Goal: Task Accomplishment & Management: Complete application form

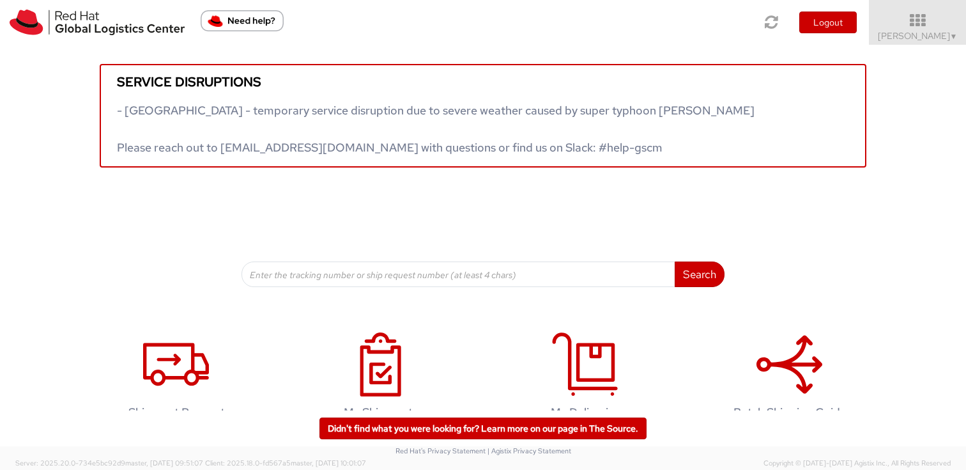
scroll to position [34, 0]
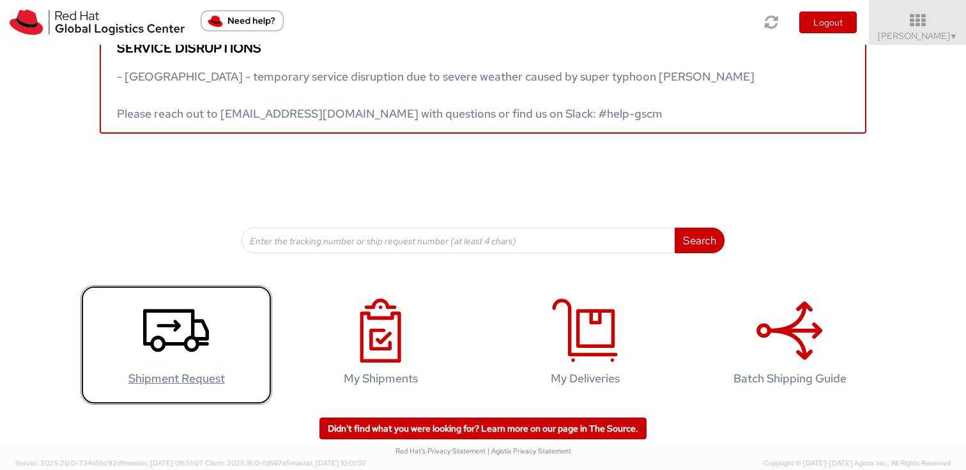
click at [159, 351] on use at bounding box center [176, 330] width 66 height 43
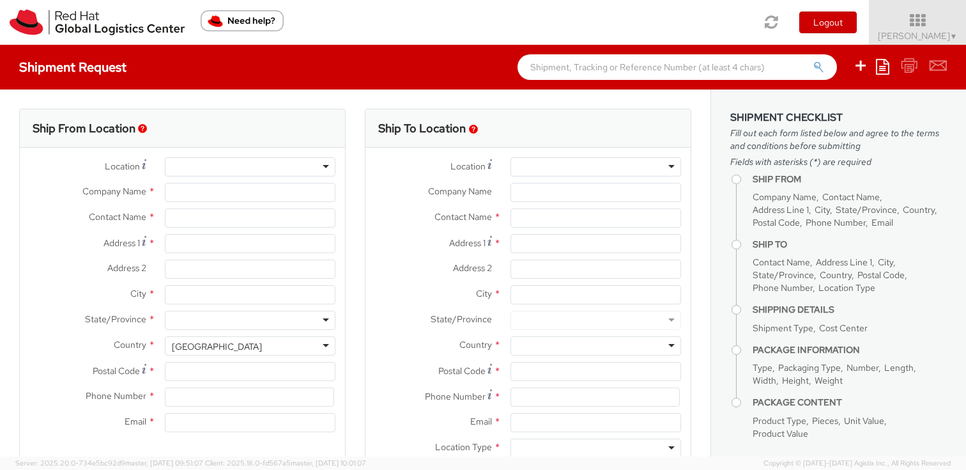
select select "506"
select select
click at [252, 167] on div at bounding box center [250, 166] width 171 height 19
click at [324, 171] on div at bounding box center [250, 166] width 171 height 19
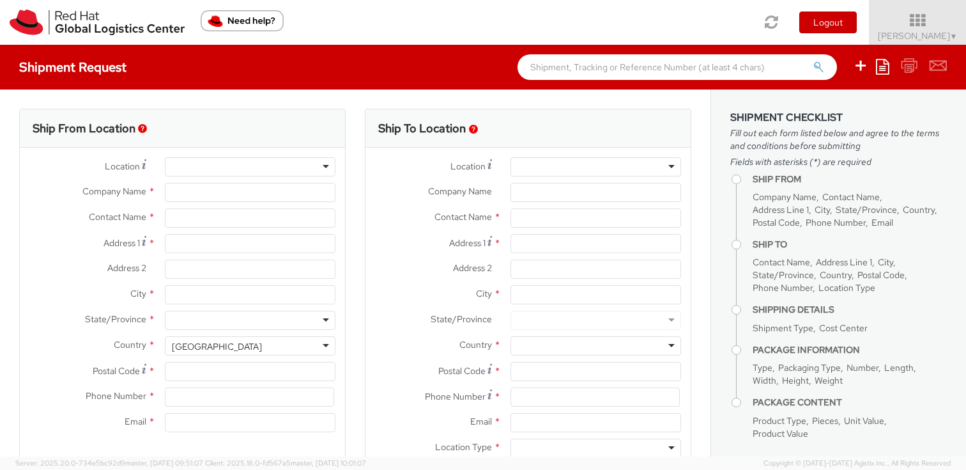
type input "Red Hat"
type input "[PERSON_NAME]"
type input "[EMAIL_ADDRESS][DOMAIN_NAME]"
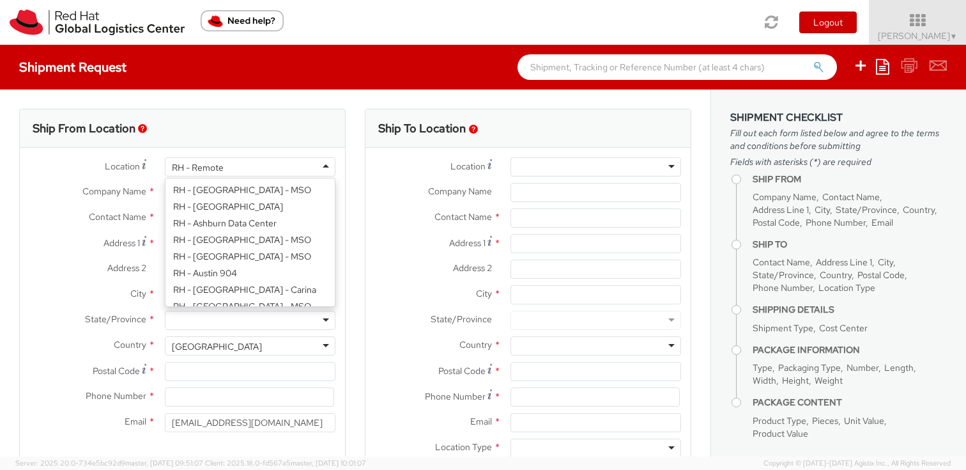
click at [309, 165] on div "RH - Remote" at bounding box center [250, 166] width 171 height 19
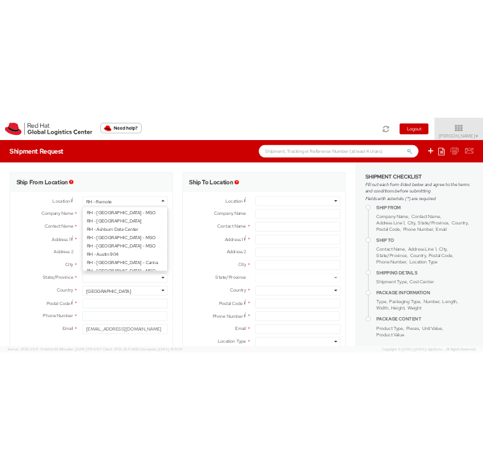
scroll to position [1659, 0]
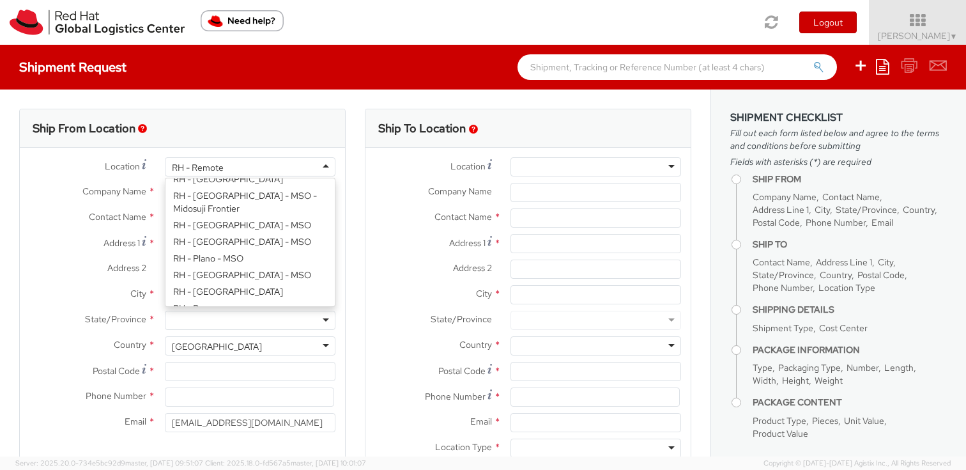
type input "Red Hat, Inc."
type input "[STREET_ADDRESS]"
type input "RALEIGH"
type input "27601"
type input "[PHONE_NUMBER]"
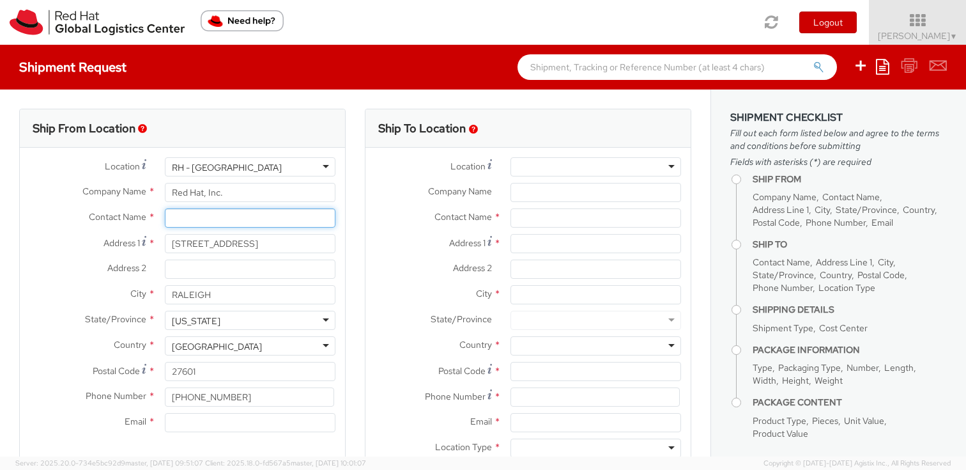
click at [229, 218] on input "text" at bounding box center [250, 217] width 171 height 19
type input "[PERSON_NAME]"
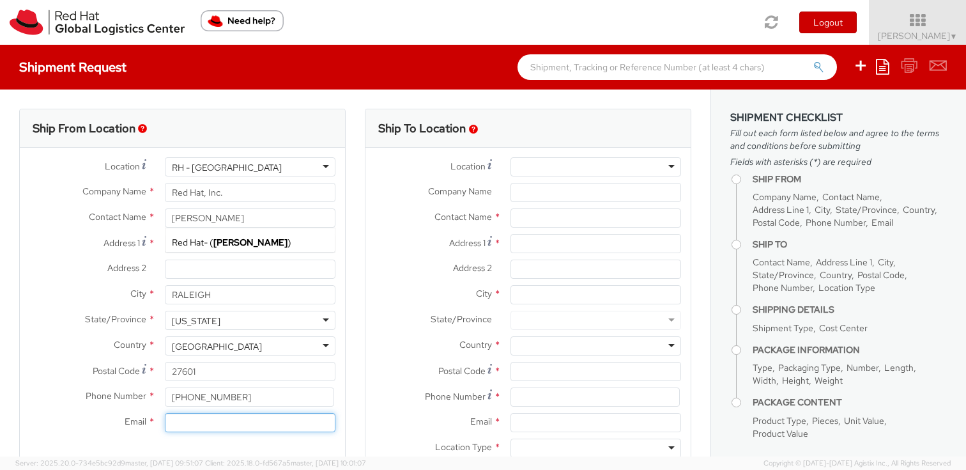
click at [183, 427] on input "Email *" at bounding box center [250, 422] width 171 height 19
type input "[EMAIL_ADDRESS][DOMAIN_NAME]"
click at [392, 268] on label "Address 2 *" at bounding box center [432, 267] width 135 height 17
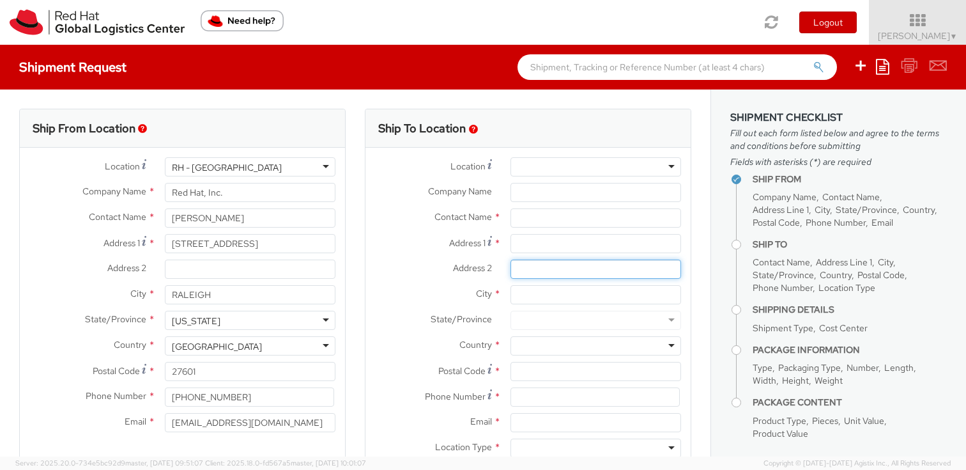
click at [510, 268] on input "Address 2 *" at bounding box center [595, 268] width 171 height 19
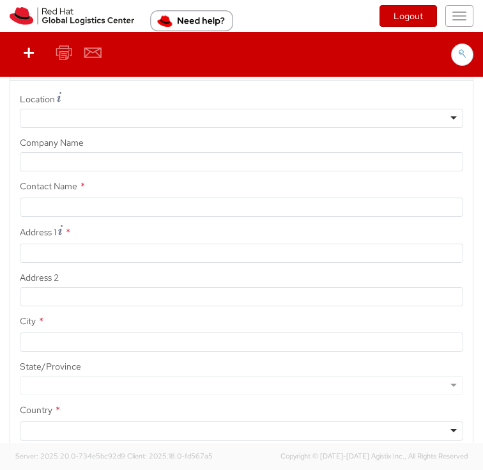
scroll to position [618, 0]
click at [129, 118] on div at bounding box center [241, 116] width 443 height 19
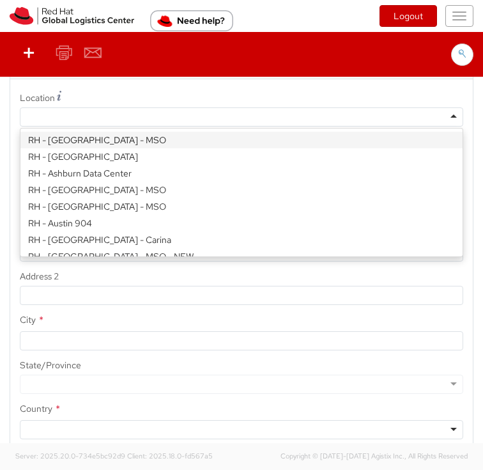
click at [133, 101] on label "Location *" at bounding box center [241, 96] width 462 height 15
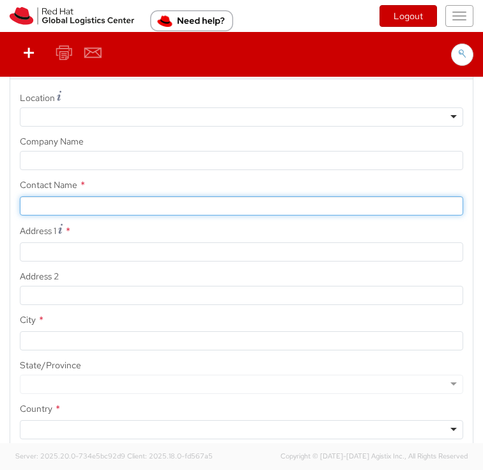
click at [187, 206] on input "text" at bounding box center [241, 205] width 443 height 19
paste input "RED HAT / Booth #345"
type input "RED HAT / Booth #345"
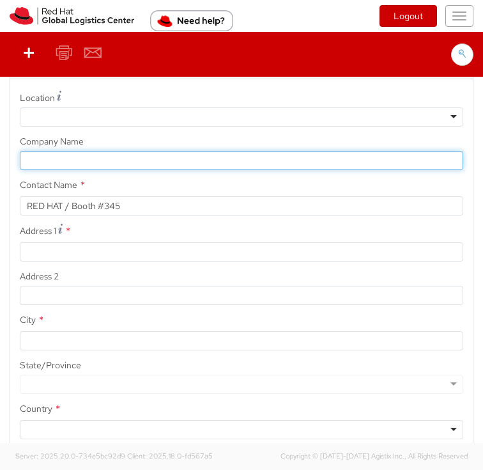
click at [148, 159] on input "Company Name *" at bounding box center [241, 160] width 443 height 19
type input "Gartner IT Xpo c/[PERSON_NAME]"
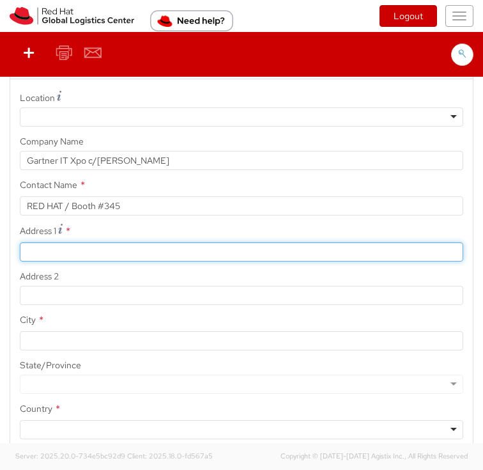
click at [50, 255] on input "Address 1 *" at bounding box center [241, 251] width 443 height 19
type input "[STREET_ADDRESS]"
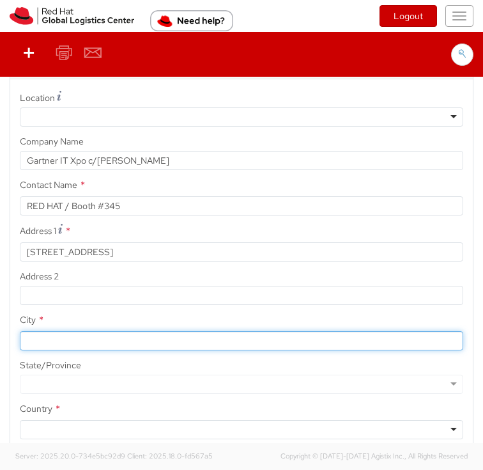
click at [53, 346] on input "City *" at bounding box center [241, 340] width 443 height 19
type input "Orlando"
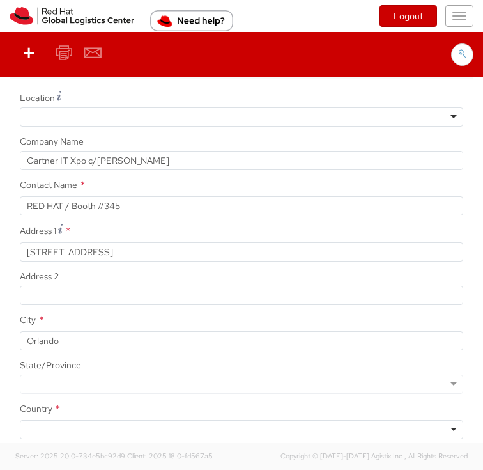
click at [50, 388] on div at bounding box center [241, 383] width 443 height 19
click at [65, 385] on div at bounding box center [241, 383] width 443 height 19
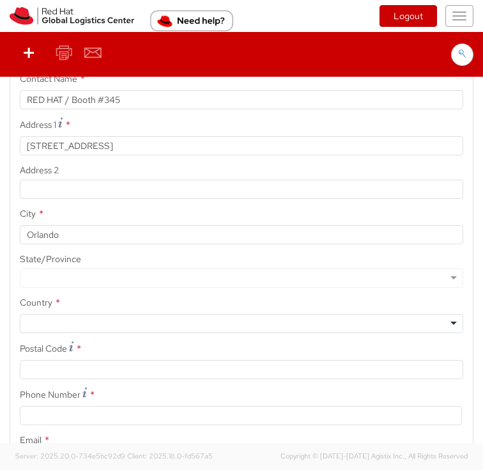
scroll to position [742, 0]
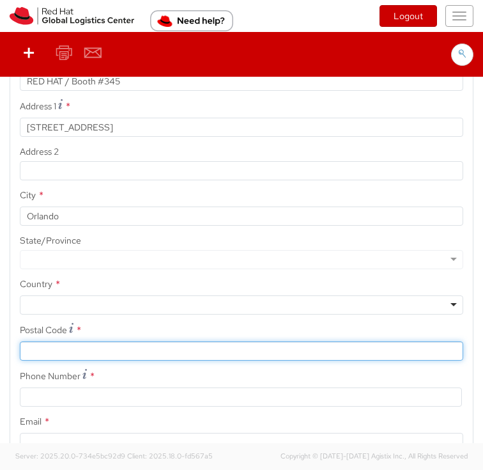
click at [225, 352] on input "Postal Code *" at bounding box center [241, 350] width 443 height 19
type input "32824"
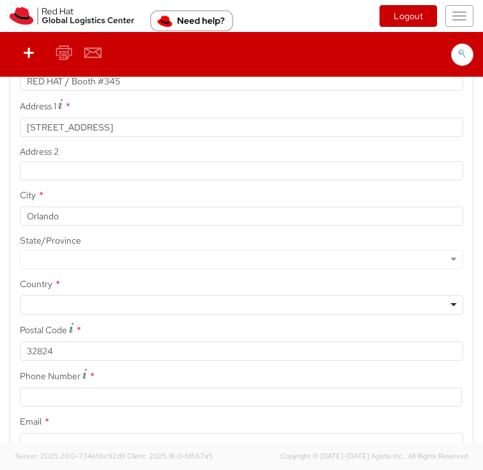
click at [190, 302] on div at bounding box center [241, 304] width 443 height 19
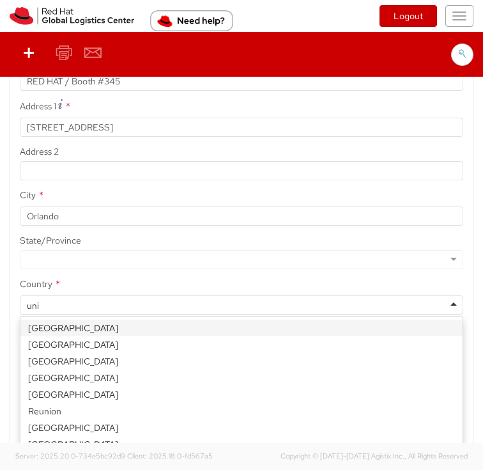
type input "unit"
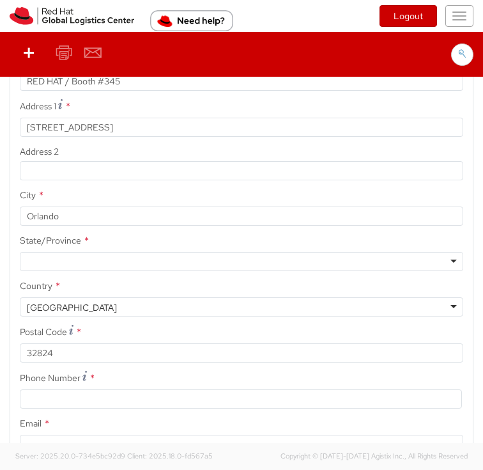
scroll to position [0, 0]
click at [130, 261] on div at bounding box center [241, 261] width 443 height 19
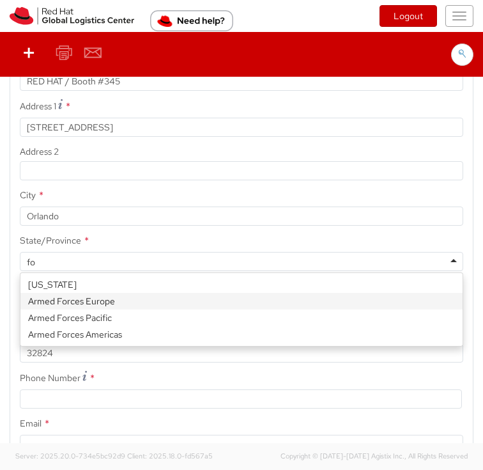
type input "f"
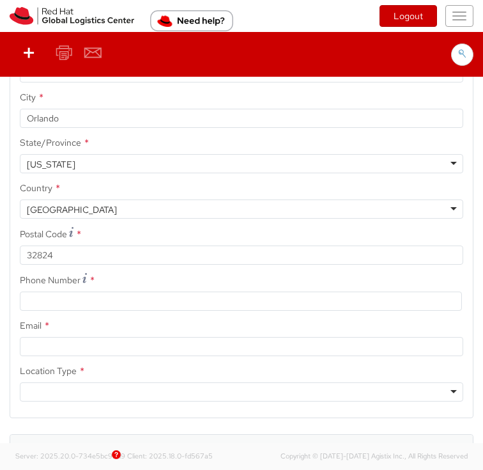
scroll to position [851, 0]
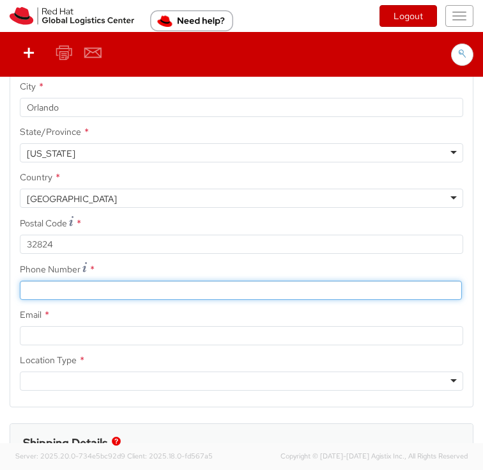
click at [79, 293] on input at bounding box center [241, 289] width 442 height 19
type input "8885085054"
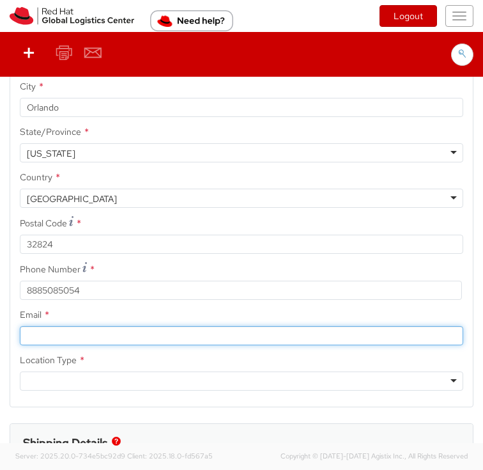
click at [56, 335] on input "Email *" at bounding box center [241, 335] width 443 height 19
type input "[EMAIL_ADDRESS][DOMAIN_NAME]"
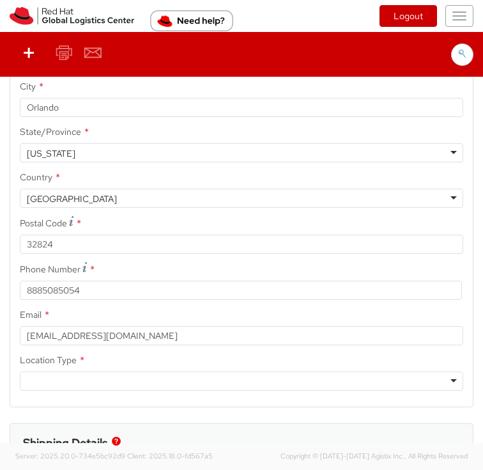
click at [58, 376] on div at bounding box center [241, 380] width 443 height 19
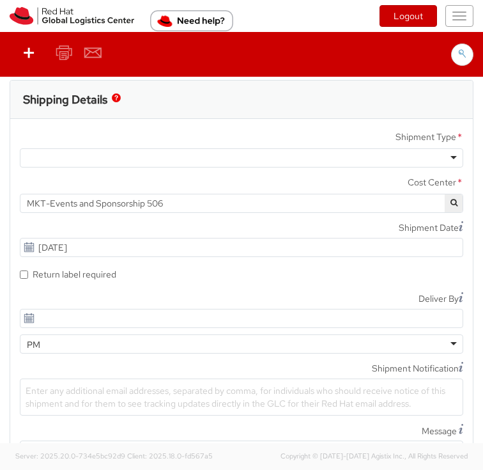
scroll to position [1197, 0]
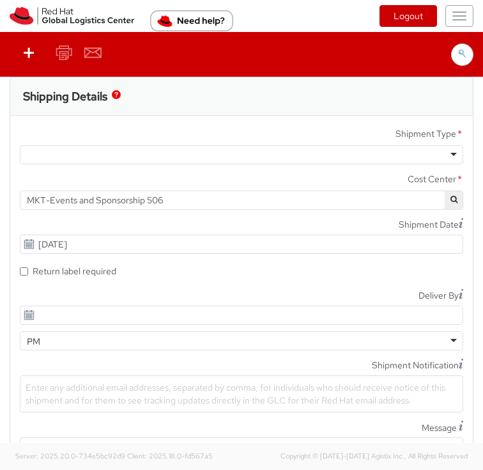
click at [295, 150] on div at bounding box center [241, 154] width 443 height 19
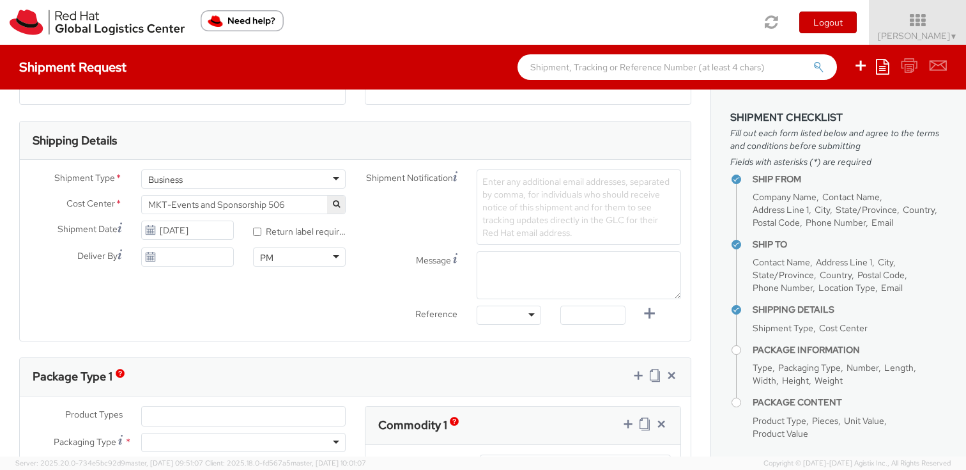
scroll to position [364, 0]
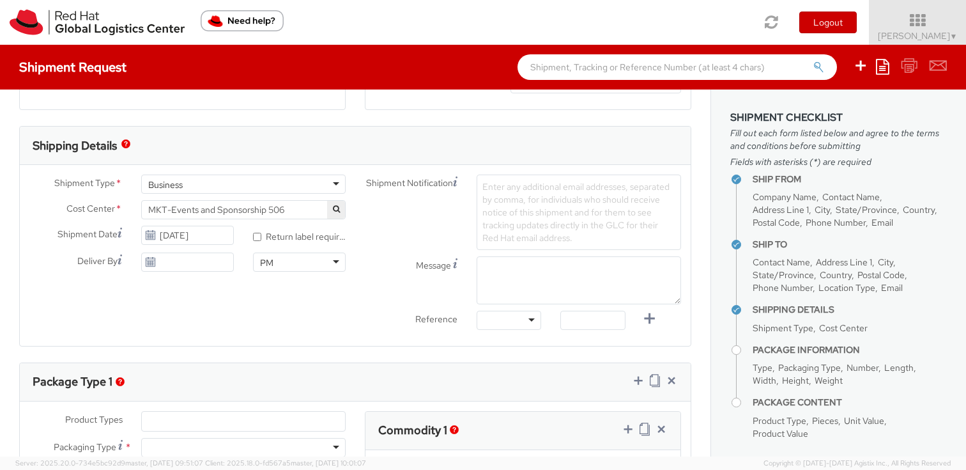
click at [521, 202] on span "Enter any additional email addresses, separated by comma, for individuals who s…" at bounding box center [575, 212] width 187 height 63
click at [520, 235] on div "Shipment Notification Enter any additional email addresses, separated by comma,…" at bounding box center [522, 255] width 335 height 162
click at [522, 201] on span "Enter any additional email addresses, separated by comma, for individuals who s…" at bounding box center [575, 212] width 187 height 63
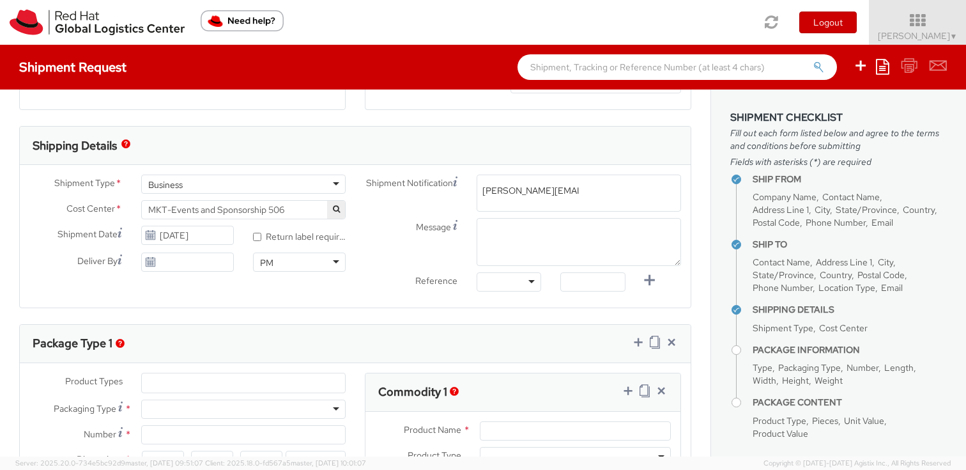
type input "[PERSON_NAME][EMAIL_ADDRESS][DOMAIN_NAME]"
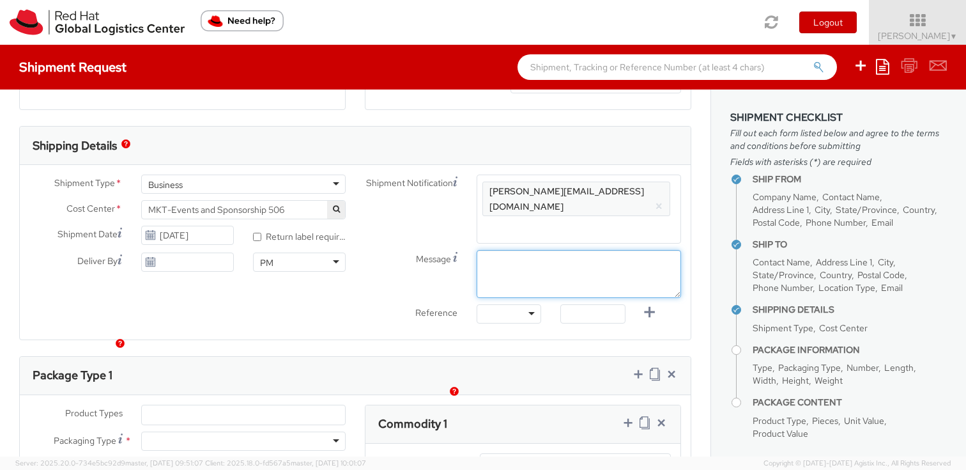
click at [518, 250] on textarea "Message" at bounding box center [579, 274] width 204 height 48
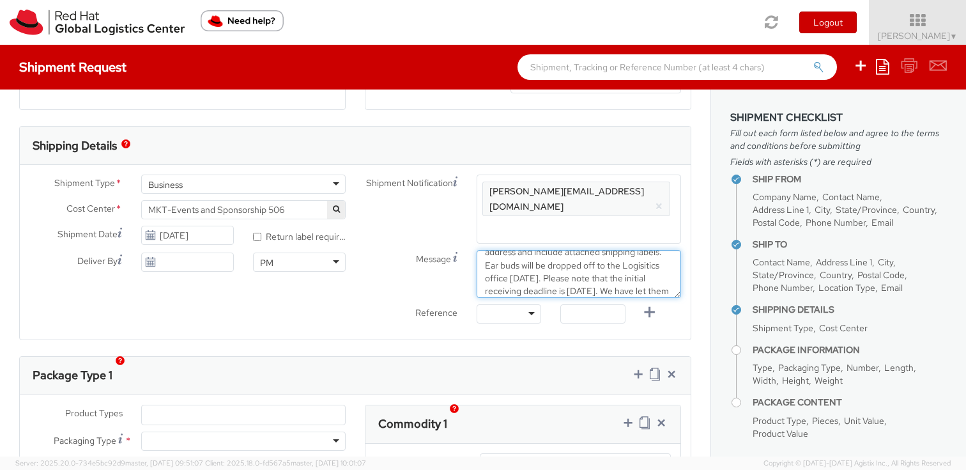
scroll to position [34, 0]
drag, startPoint x: 601, startPoint y: 250, endPoint x: 538, endPoint y: 248, distance: 63.3
click at [538, 250] on textarea "Please ship 24 JBL earbuds to indicated address and include attached shipping l…" at bounding box center [579, 274] width 204 height 48
click at [512, 276] on textarea "Please ship 24 JBL earbuds to indicated address and include attached shipping l…" at bounding box center [579, 274] width 204 height 48
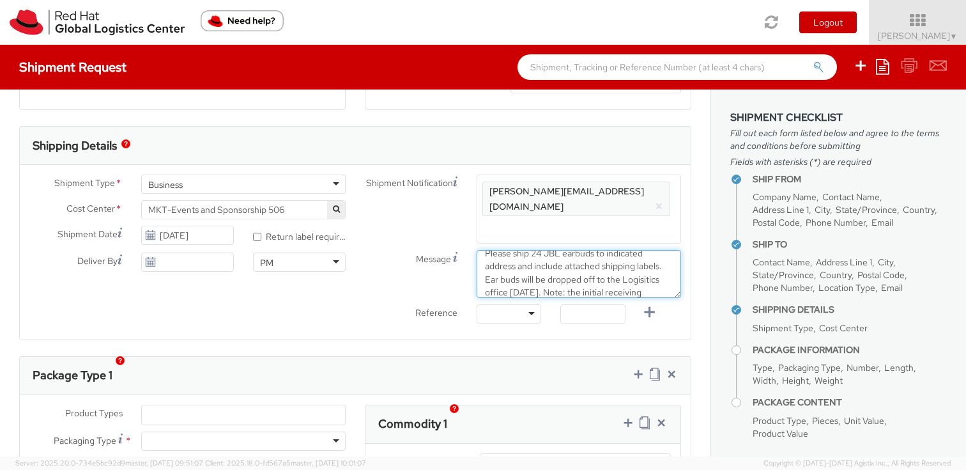
drag, startPoint x: 533, startPoint y: 253, endPoint x: 519, endPoint y: 250, distance: 14.4
click at [519, 250] on textarea "Please ship 24 JBL earbuds to indicated address and include attached shipping l…" at bounding box center [579, 274] width 204 height 48
drag, startPoint x: 643, startPoint y: 245, endPoint x: 607, endPoint y: 245, distance: 35.8
click at [607, 250] on textarea "Please ship 24 JBL earbuds to indicated address & include attached shipping lab…" at bounding box center [579, 274] width 204 height 48
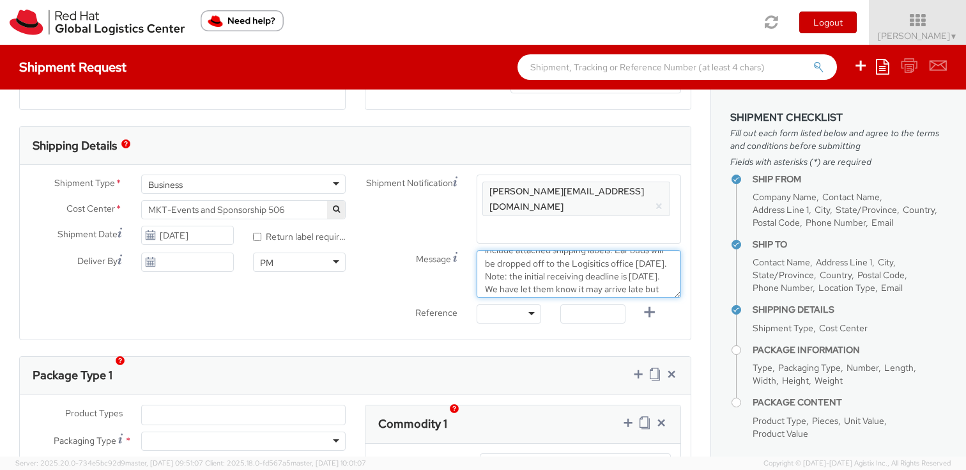
scroll to position [22, 0]
click at [598, 252] on textarea "Please ship 24 JBL earbuds to address & include attached shipping labels. Ear b…" at bounding box center [579, 274] width 204 height 48
drag, startPoint x: 636, startPoint y: 249, endPoint x: 609, endPoint y: 250, distance: 26.2
click at [609, 250] on textarea "Please ship 24 JBL earbuds to address & include attached shipping labels. Ear b…" at bounding box center [579, 274] width 204 height 48
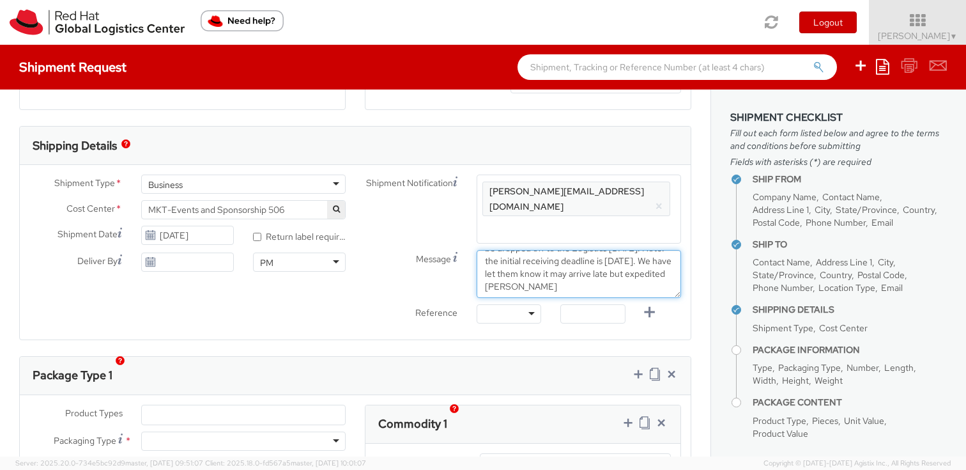
click at [519, 275] on textarea "Please ship 24 JBL earbuds to address & include attached shipping labels. Ear b…" at bounding box center [579, 274] width 204 height 48
drag, startPoint x: 671, startPoint y: 259, endPoint x: 641, endPoint y: 261, distance: 30.7
click at [641, 261] on textarea "Please ship 24 JBL earbuds to address & include attached shipping labels. Ear b…" at bounding box center [579, 274] width 204 height 48
drag, startPoint x: 592, startPoint y: 277, endPoint x: 560, endPoint y: 276, distance: 31.9
click at [560, 276] on textarea "Please ship 24 JBL earbuds to address & include attached shipping labels. Ear b…" at bounding box center [579, 274] width 204 height 48
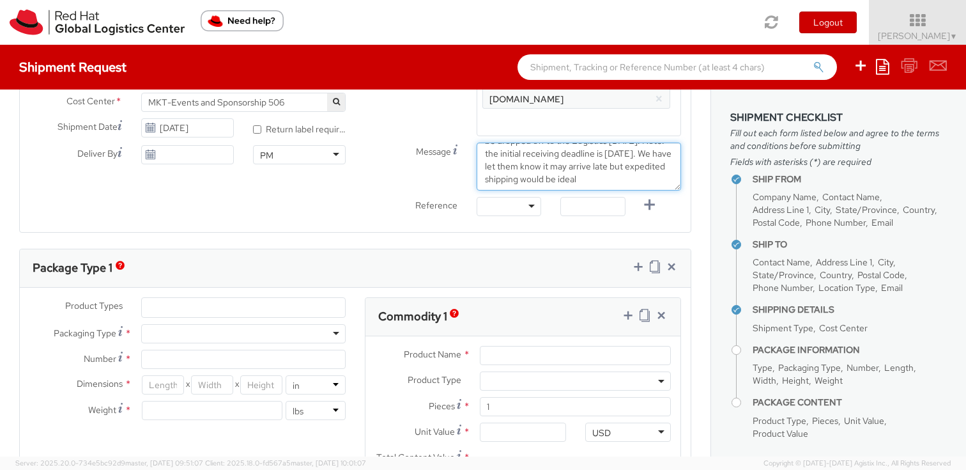
scroll to position [475, 0]
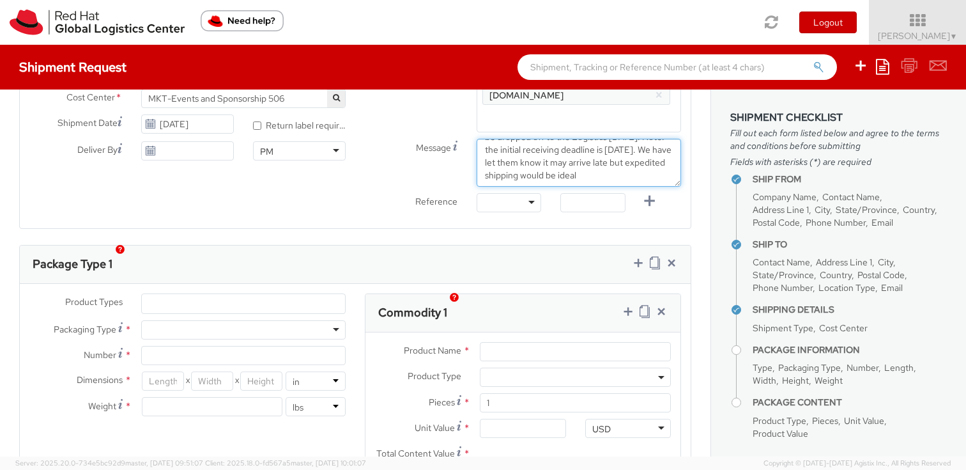
type textarea "Please ship 24 JBL earbuds to address & include attached shipping labels. Ear b…"
click at [309, 320] on div at bounding box center [243, 329] width 204 height 19
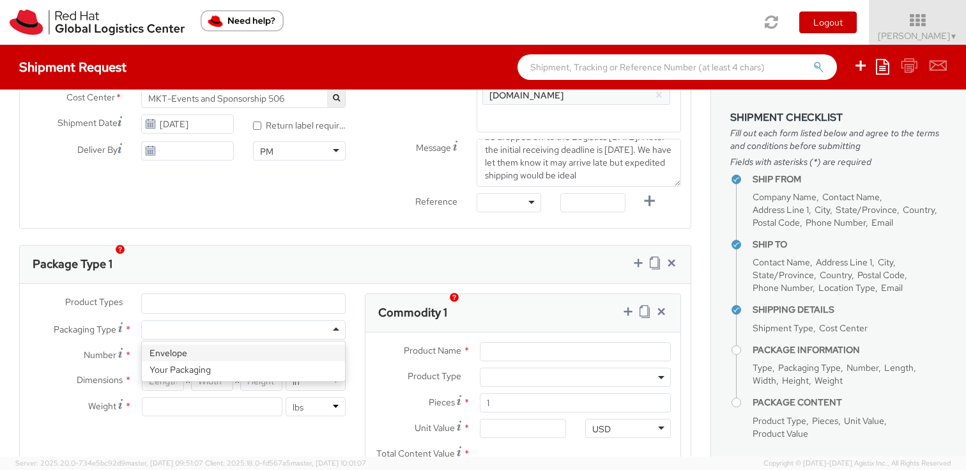
type input "1"
type input "9.5"
type input "12.5"
type input "0.25"
type input "1"
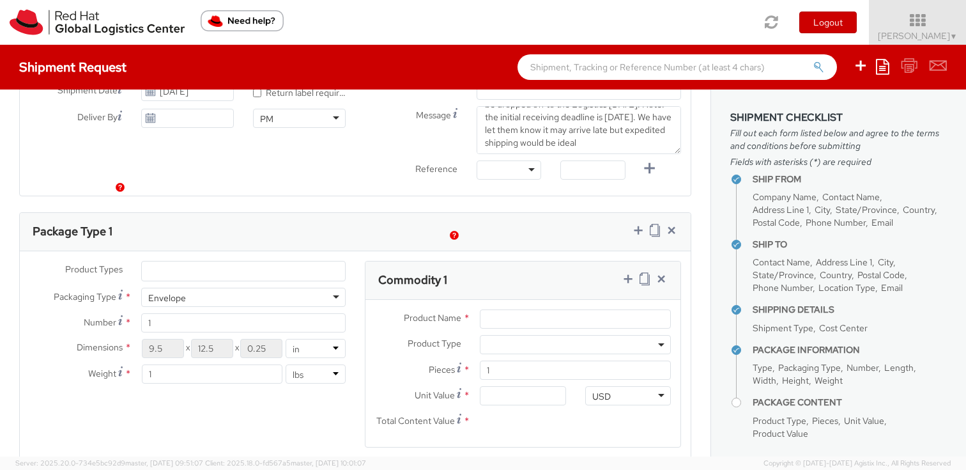
scroll to position [537, 0]
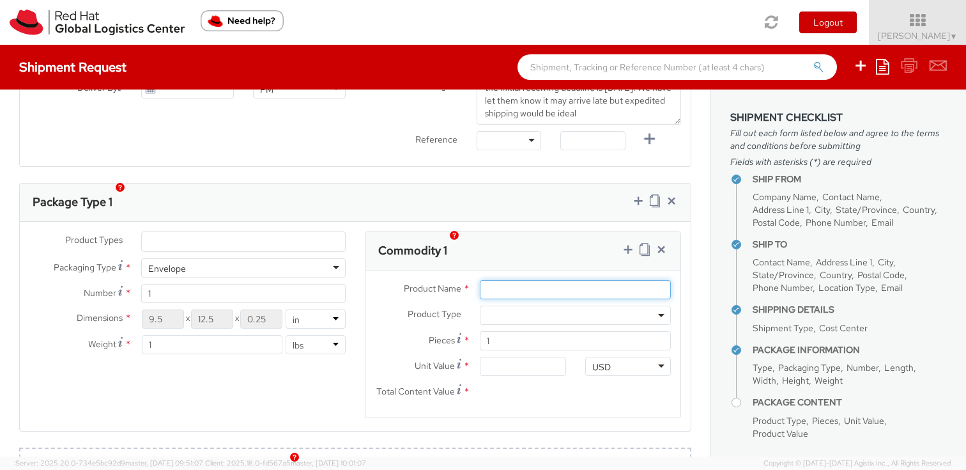
click at [513, 280] on input "Product Name *" at bounding box center [575, 289] width 191 height 19
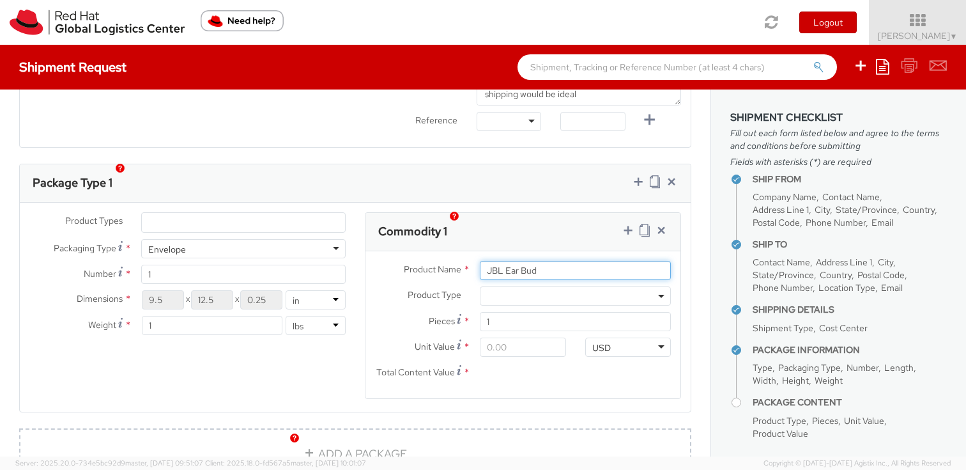
type input "JBL Ear Bud"
click at [498, 337] on input "Unit Value *" at bounding box center [523, 346] width 86 height 19
type input "3.00"
type input "30.00"
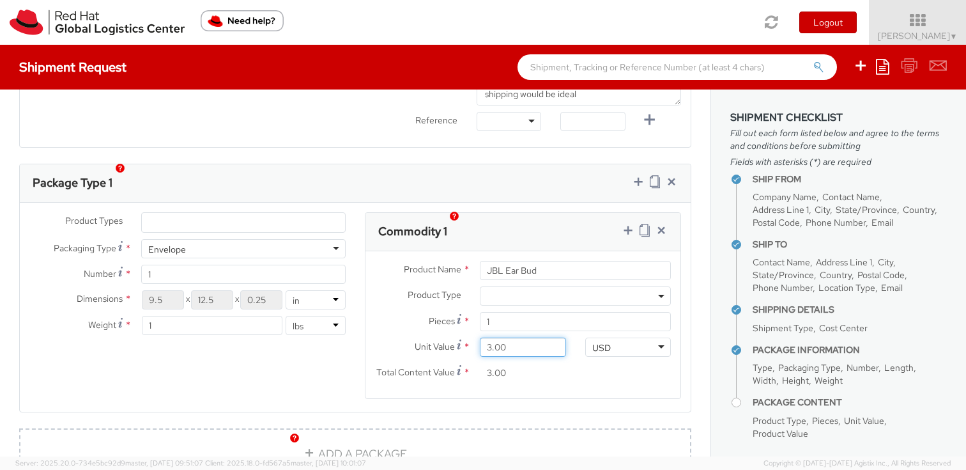
type input "30.00"
drag, startPoint x: 508, startPoint y: 307, endPoint x: 485, endPoint y: 307, distance: 23.0
click at [485, 312] on input "1" at bounding box center [575, 321] width 191 height 19
type input "2"
type input "60.00"
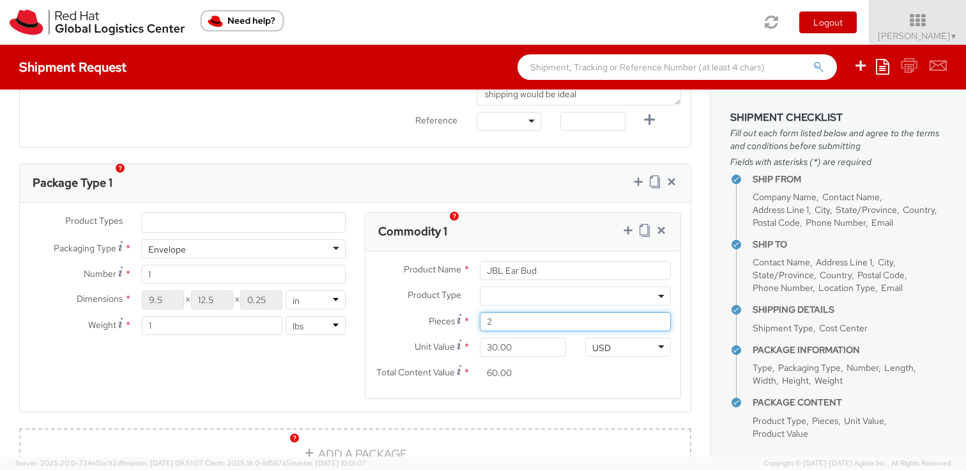
type input "25"
type input "750.00"
type input "2"
type input "60.00"
type input "24"
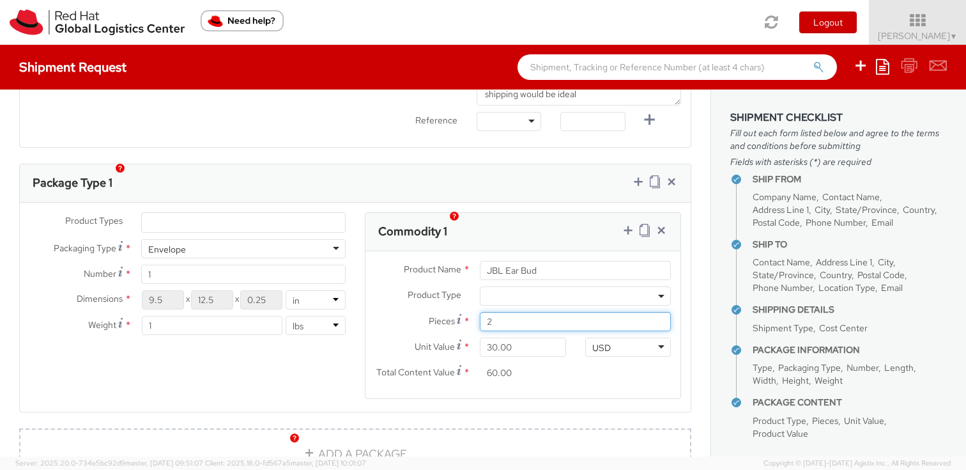
type input "720.00"
type input "24"
click at [494, 337] on input "30.00" at bounding box center [523, 346] width 86 height 19
type input "0.00"
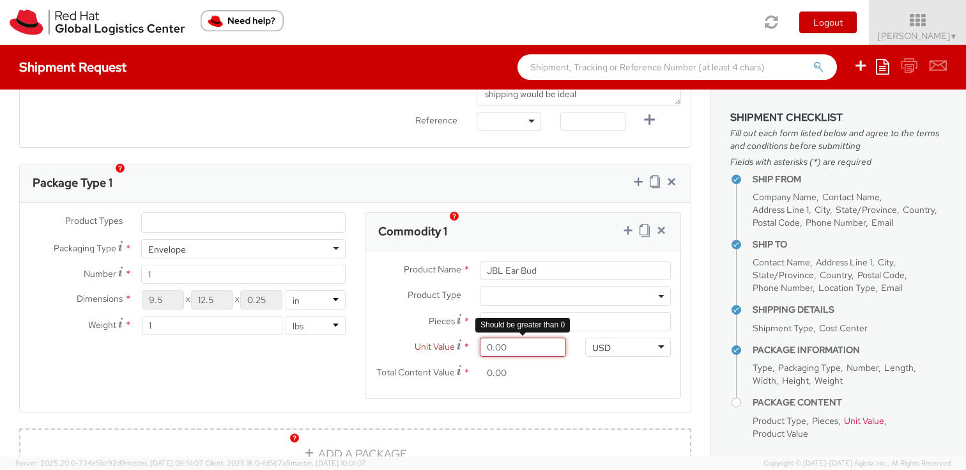
type input "4.00"
type input "96.00"
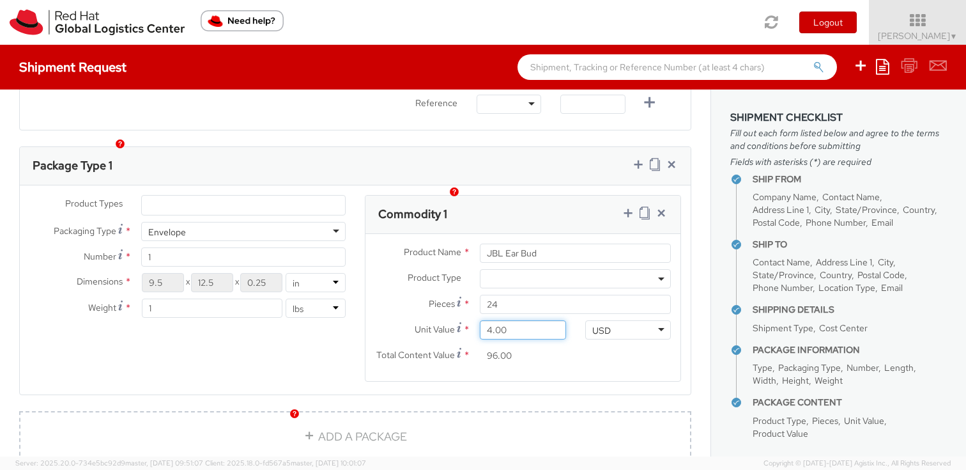
scroll to position [581, 0]
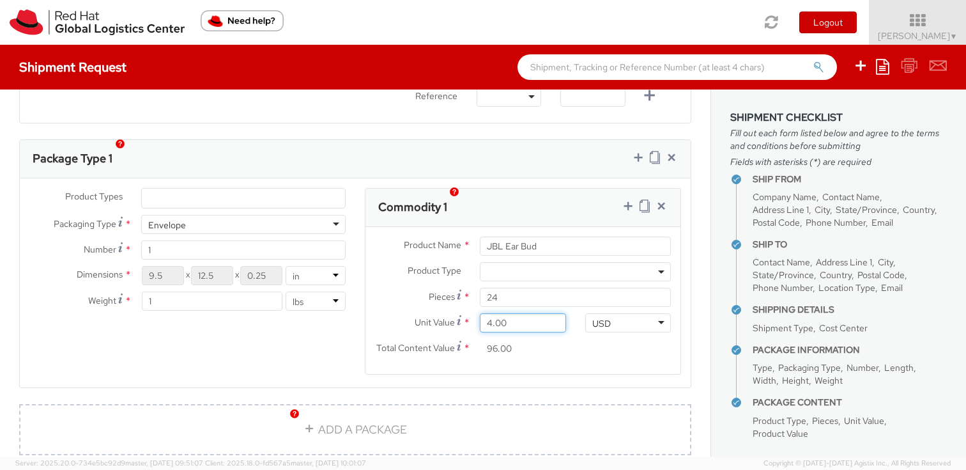
type input "40.00"
type input "960.00"
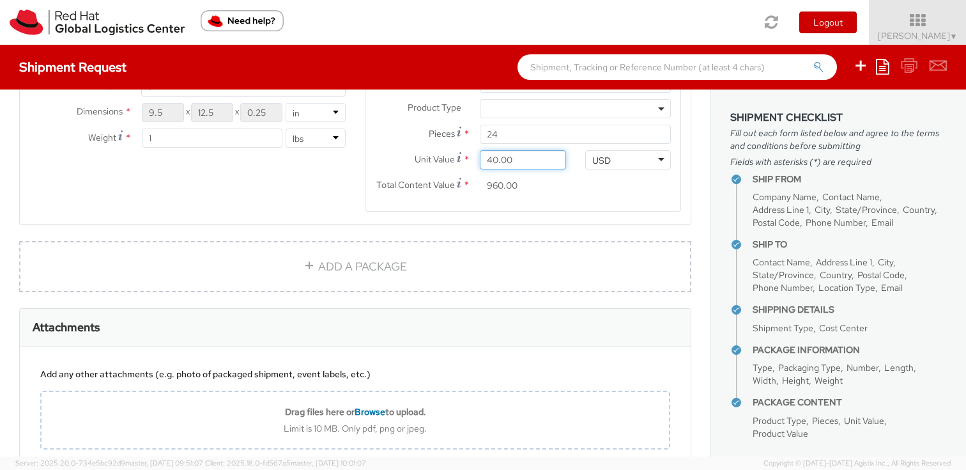
scroll to position [810, 0]
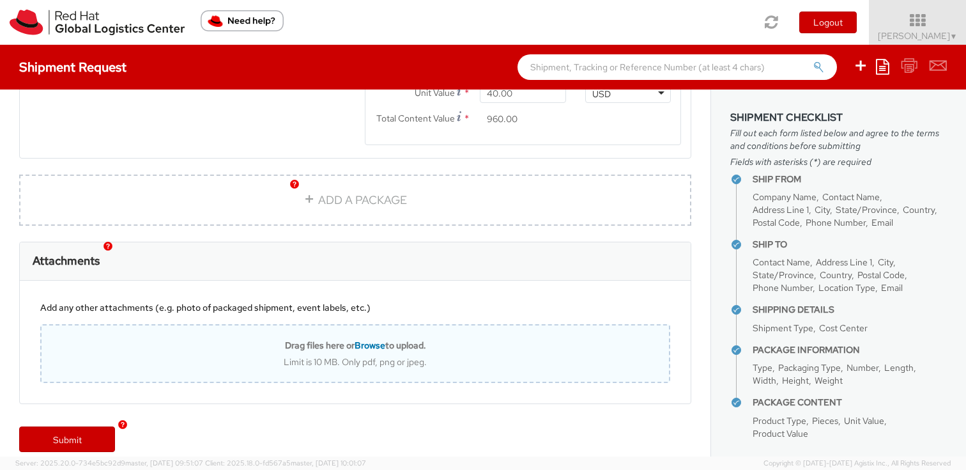
click at [358, 339] on span "Browse" at bounding box center [370, 344] width 31 height 11
type input "C:\fakepath\Gartner - Adv Warehouse Shipping Labels.pdf"
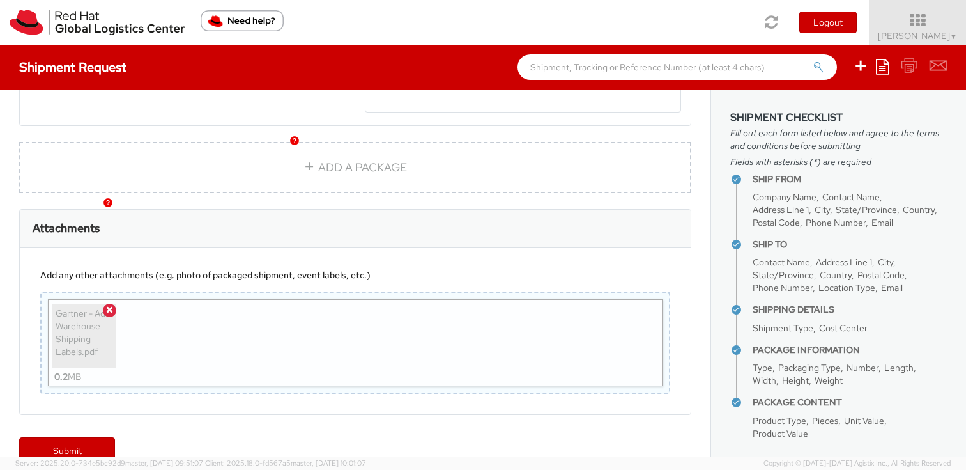
scroll to position [853, 0]
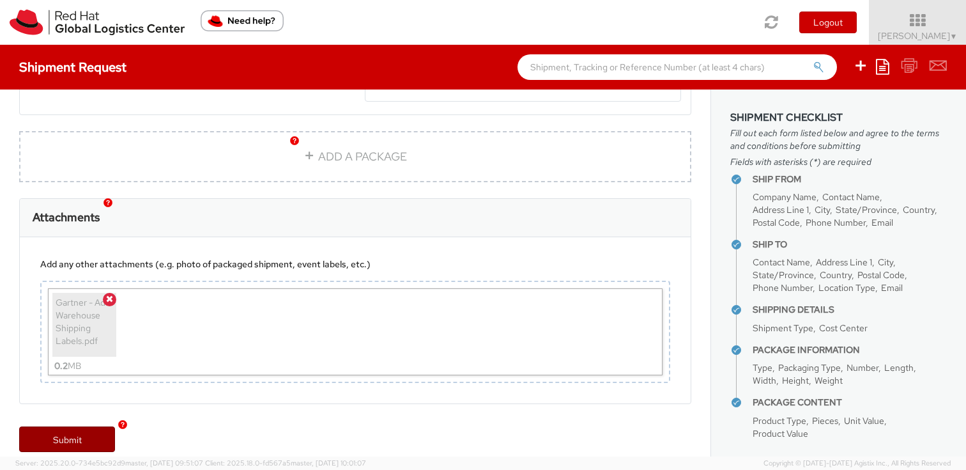
click at [78, 426] on link "Submit" at bounding box center [67, 439] width 96 height 26
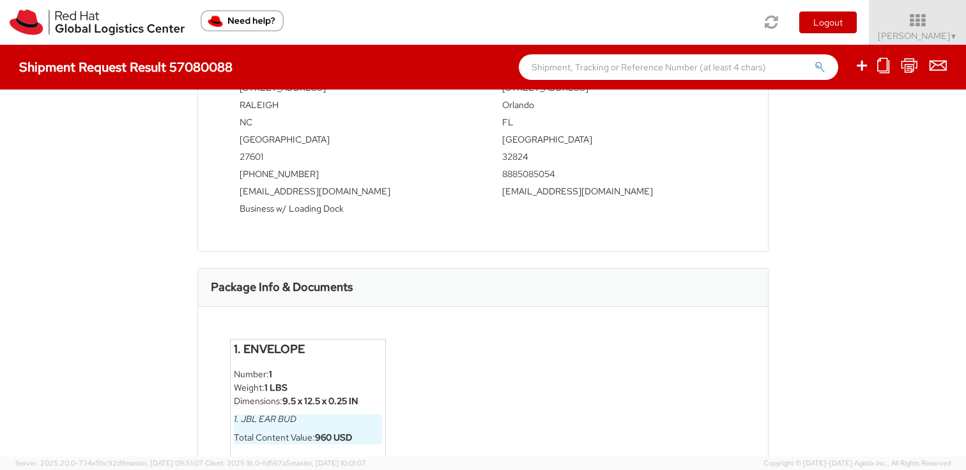
scroll to position [289, 0]
